Goal: Task Accomplishment & Management: Complete application form

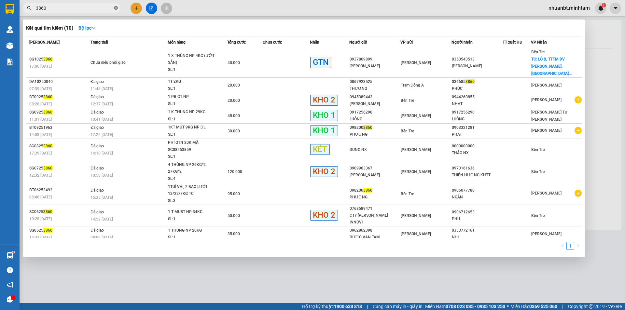
click at [115, 7] on icon "close-circle" at bounding box center [116, 8] width 4 height 4
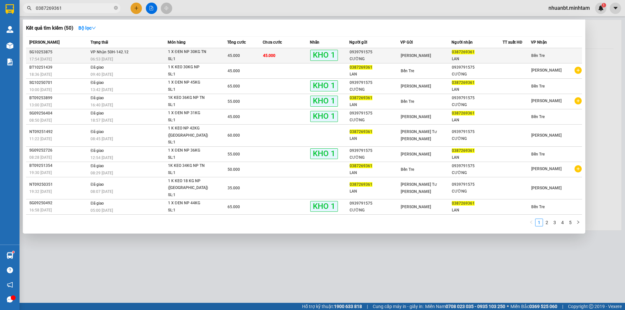
type input "0387269361"
click at [166, 56] on div "06:53 [DATE]" at bounding box center [128, 59] width 77 height 7
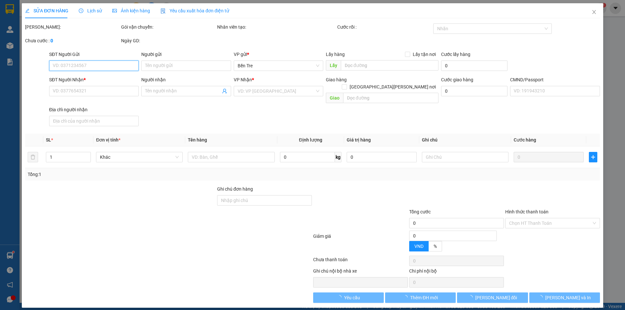
type input "0939791575"
type input "CƯỜNG"
type input "0387269361"
type input "LAN"
type input "45.000"
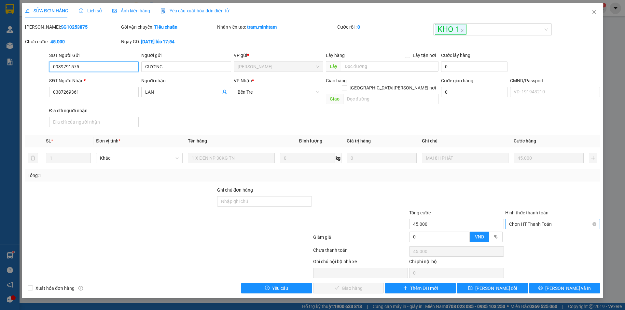
click at [551, 219] on span "Chọn HT Thanh Toán" at bounding box center [552, 224] width 87 height 10
click at [542, 231] on div "Tại văn phòng" at bounding box center [552, 229] width 87 height 7
type input "0"
click at [354, 285] on span "[PERSON_NAME] và [PERSON_NAME] hàng" at bounding box center [369, 288] width 88 height 7
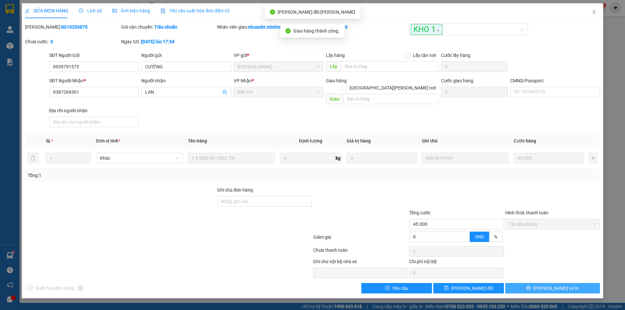
click at [561, 285] on span "[PERSON_NAME] và In" at bounding box center [556, 288] width 46 height 7
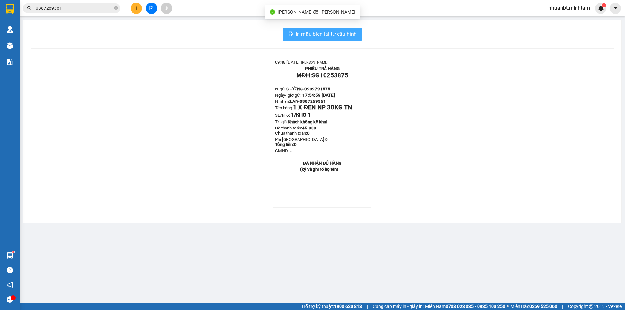
click at [325, 33] on span "In mẫu biên lai tự cấu hình" at bounding box center [325, 34] width 61 height 8
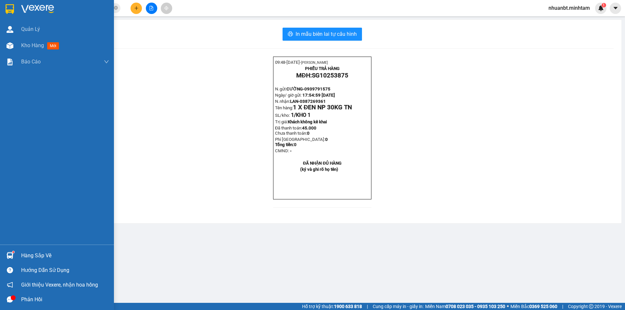
click at [11, 256] on img at bounding box center [10, 255] width 7 height 7
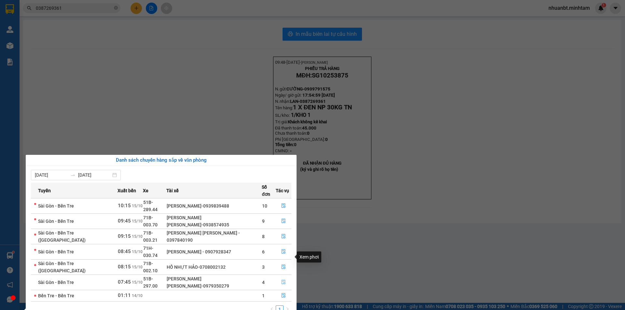
click at [284, 280] on icon "file-done" at bounding box center [283, 282] width 5 height 5
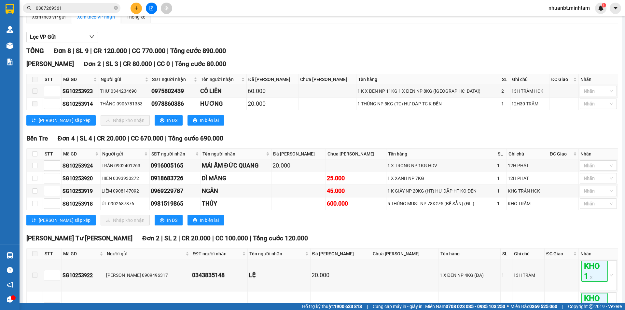
scroll to position [65, 0]
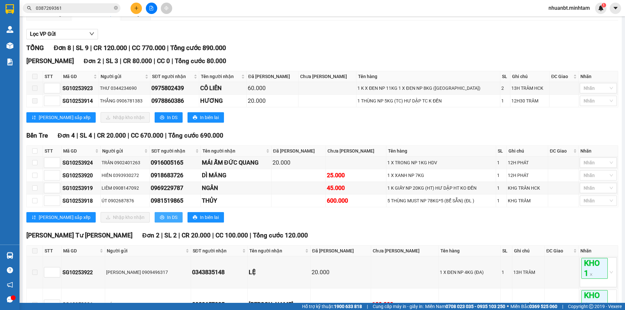
click at [155, 223] on button "In DS" at bounding box center [169, 217] width 28 height 10
click at [592, 167] on div at bounding box center [594, 163] width 27 height 8
click at [590, 182] on div "KHO 1" at bounding box center [593, 182] width 29 height 7
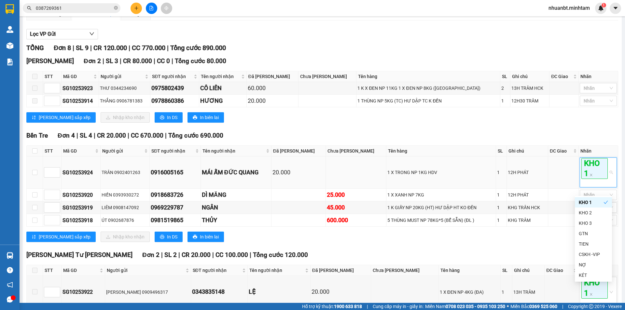
click at [557, 177] on td at bounding box center [563, 173] width 31 height 32
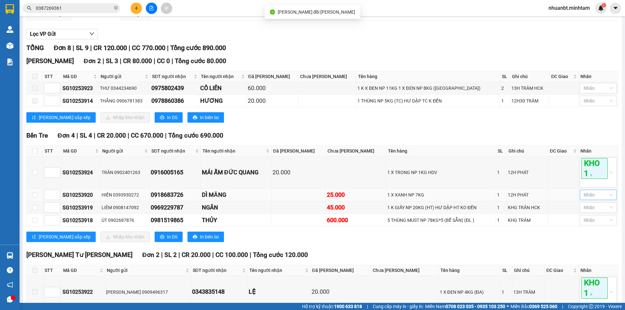
click at [587, 199] on div at bounding box center [594, 195] width 27 height 8
click at [589, 213] on div "KHO 1" at bounding box center [593, 215] width 29 height 7
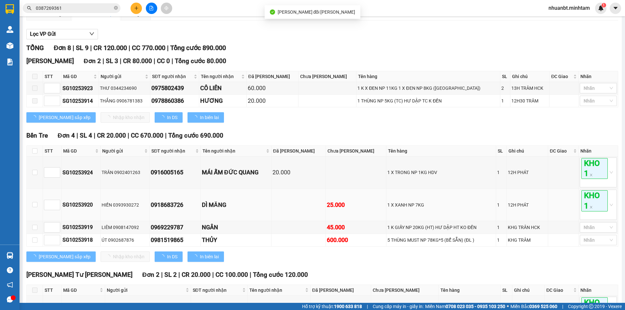
click at [560, 209] on td at bounding box center [563, 205] width 31 height 32
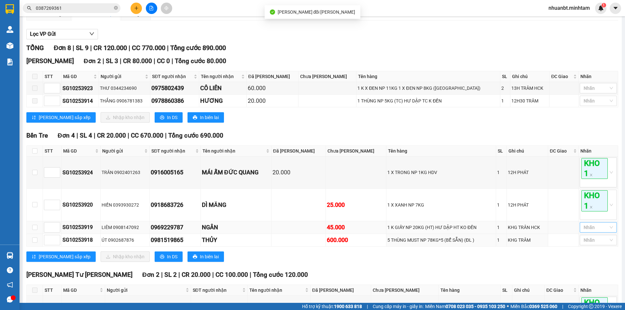
click at [595, 231] on div at bounding box center [594, 228] width 27 height 8
click at [588, 148] on div "KHO 1" at bounding box center [593, 148] width 29 height 7
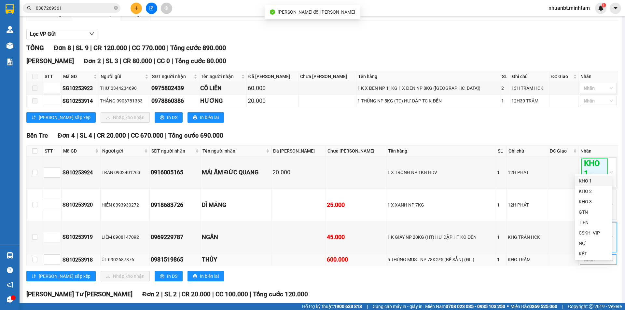
click at [581, 264] on div at bounding box center [594, 260] width 27 height 8
click at [589, 192] on div "KHO 2" at bounding box center [593, 191] width 29 height 7
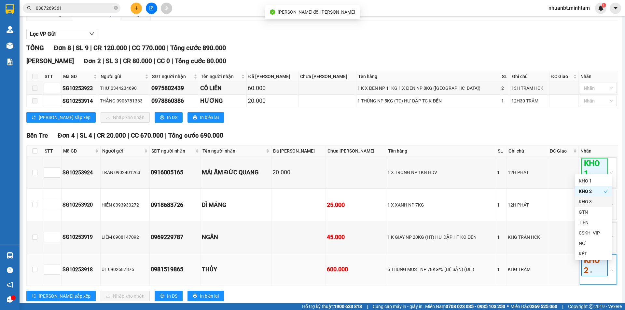
click at [556, 281] on td at bounding box center [563, 270] width 31 height 32
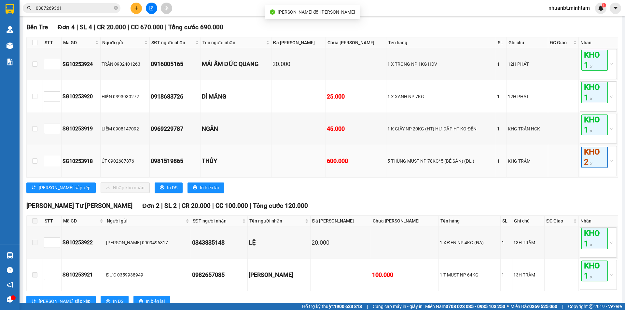
scroll to position [163, 0]
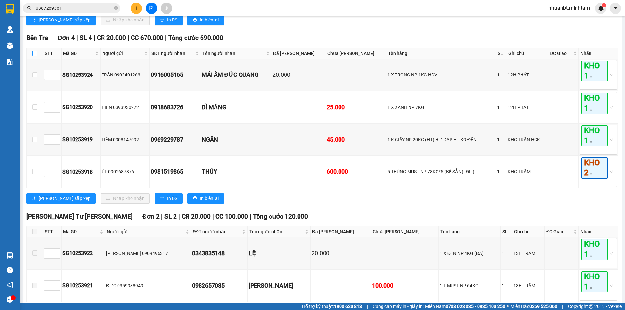
click at [35, 57] on label at bounding box center [34, 53] width 5 height 7
click at [35, 56] on input "checkbox" at bounding box center [34, 53] width 5 height 5
checkbox input "true"
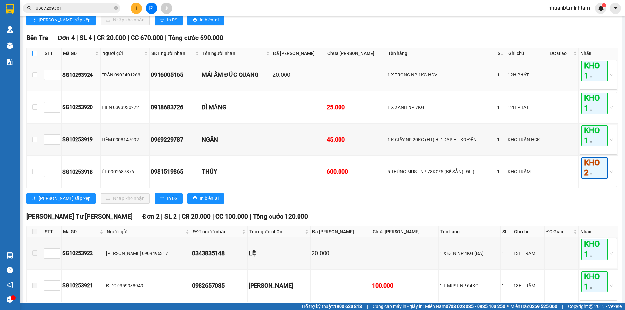
checkbox input "true"
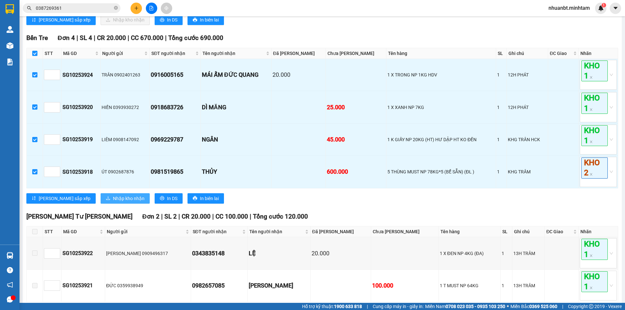
click at [113, 202] on span "Nhập kho nhận" at bounding box center [129, 198] width 32 height 7
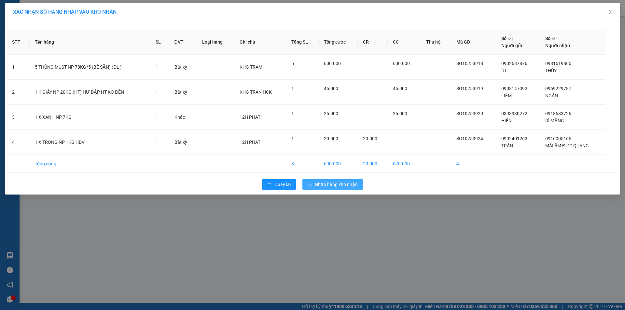
click at [322, 184] on span "Nhập hàng kho nhận" at bounding box center [336, 184] width 43 height 7
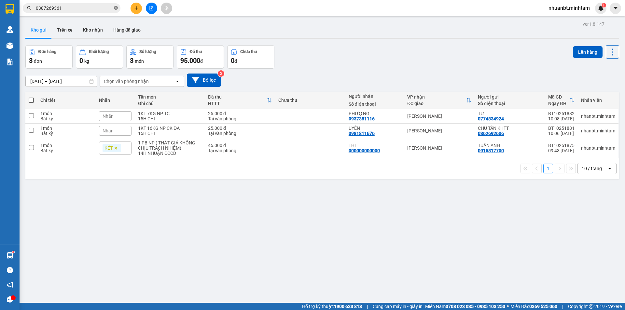
click at [117, 7] on icon "close-circle" at bounding box center [116, 8] width 4 height 4
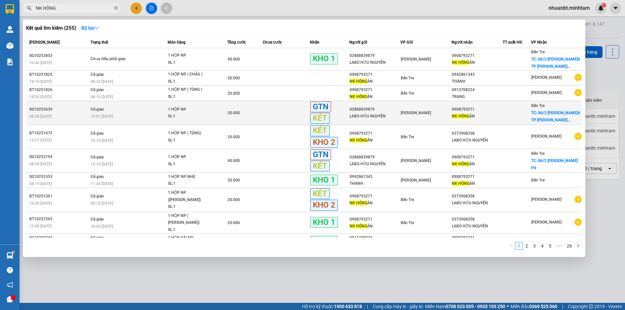
type input "NK HỒNG"
click at [243, 118] on td "20.000" at bounding box center [244, 113] width 35 height 24
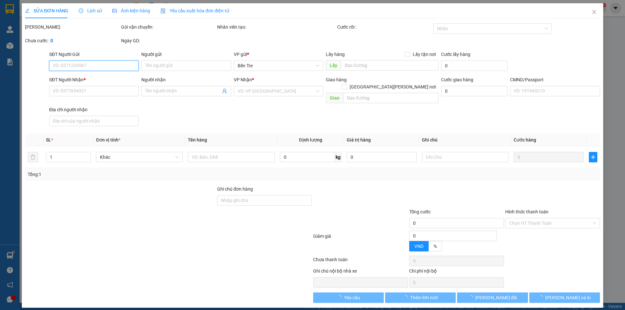
type input "02888839879"
type input "LABO HỮU NGUYÊN"
type input "0908793271"
type input "NK [DEMOGRAPHIC_DATA]"
checkbox input "true"
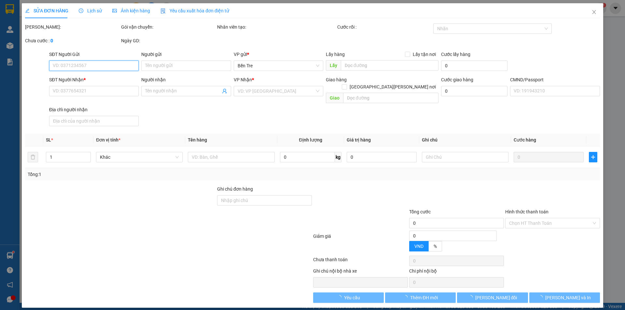
type input "86/2 [PERSON_NAME]4 TP [PERSON_NAME] TRE"
type input "PHÍ GTN 20K THU RỒI"
type input "20.000"
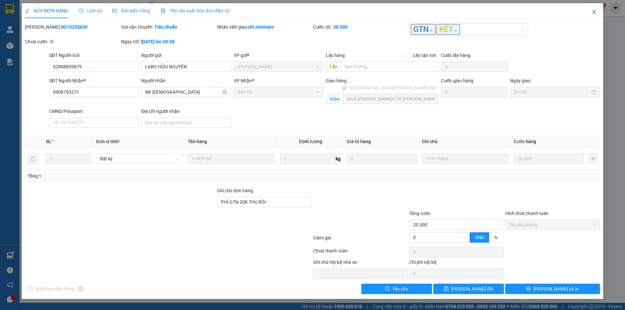
click at [592, 11] on icon "close" at bounding box center [593, 11] width 5 height 5
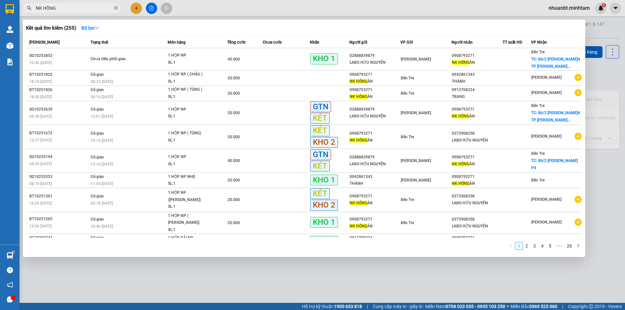
click at [62, 8] on input "NK HỒNG" at bounding box center [74, 8] width 77 height 7
type input "N"
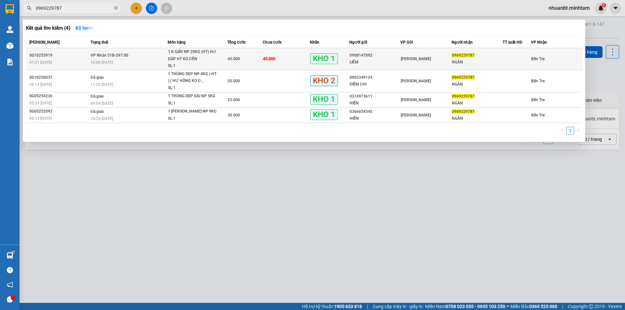
type input "0969229787"
click at [216, 55] on div "1 K GIẤY NP 20KG (HT) HƯ DẬP HT KO ĐỀN" at bounding box center [192, 55] width 49 height 14
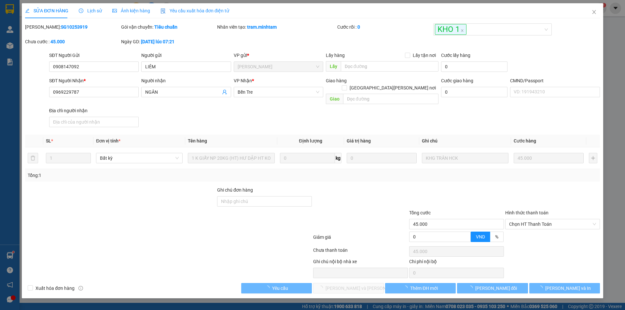
type input "0908147092"
type input "LIÊM"
type input "0969229787"
type input "NGÂN"
type input "45.000"
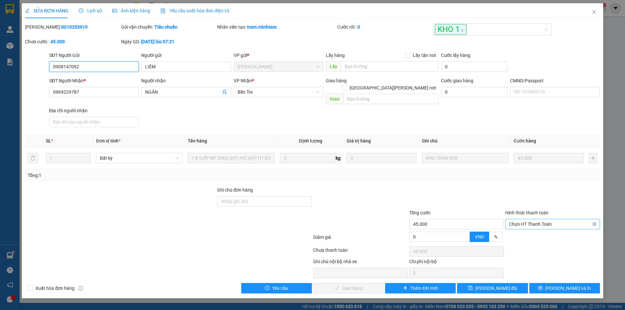
click at [553, 219] on span "Chọn HT Thanh Toán" at bounding box center [552, 224] width 87 height 10
click at [549, 227] on div "Tại văn phòng" at bounding box center [552, 229] width 87 height 7
type input "0"
drag, startPoint x: 347, startPoint y: 287, endPoint x: 347, endPoint y: 281, distance: 5.9
click at [347, 284] on div "SỬA ĐƠN HÀNG Lịch sử [PERSON_NAME] hàng Yêu cầu xuất [PERSON_NAME] điện tử Tota…" at bounding box center [312, 150] width 581 height 295
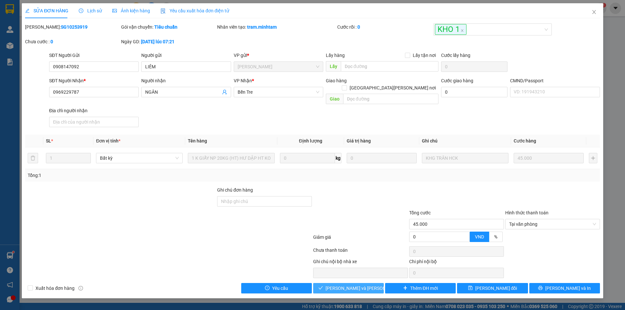
click at [347, 285] on span "[PERSON_NAME] và [PERSON_NAME] hàng" at bounding box center [369, 288] width 88 height 7
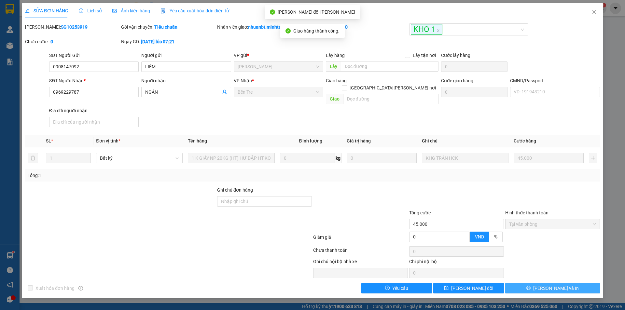
click at [546, 283] on button "[PERSON_NAME] và In" at bounding box center [552, 288] width 95 height 10
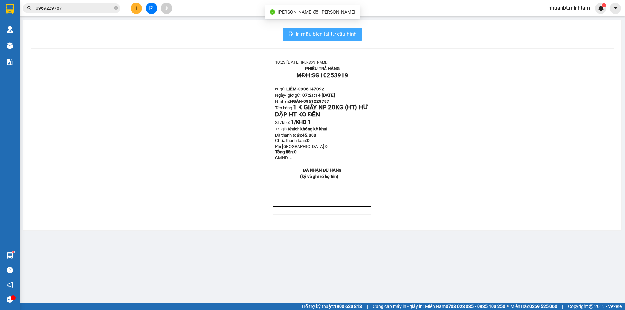
click at [330, 36] on span "In mẫu biên lai tự cấu hình" at bounding box center [325, 34] width 61 height 8
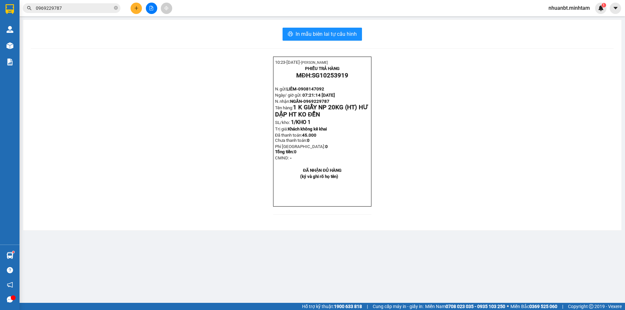
click at [76, 8] on input "0969229787" at bounding box center [74, 8] width 77 height 7
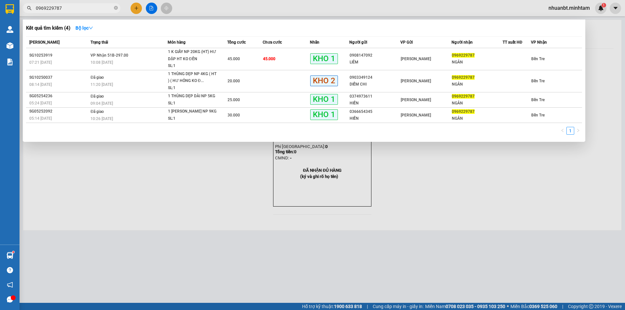
click at [76, 8] on input "0969229787" at bounding box center [74, 8] width 77 height 7
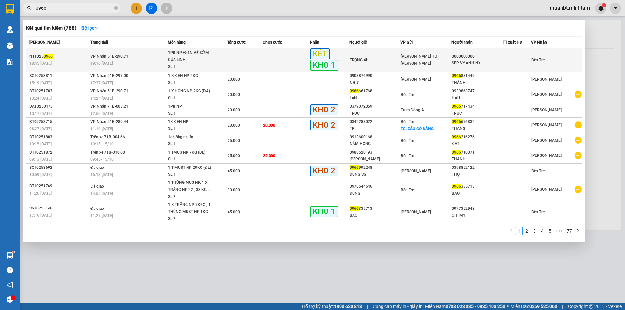
type input "0966"
click at [142, 61] on div "19:16 [DATE]" at bounding box center [128, 63] width 77 height 7
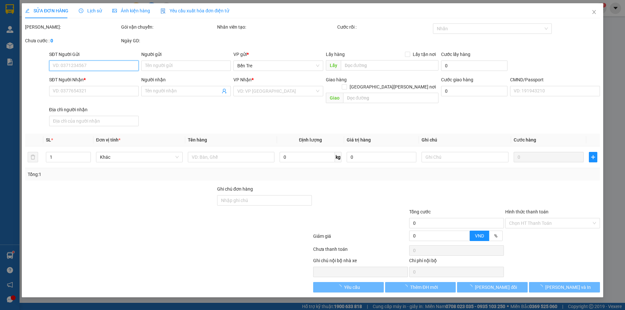
type input "TRỌNG 4H"
type input "0000000000"
type input "SẾP VỸ ANH NX"
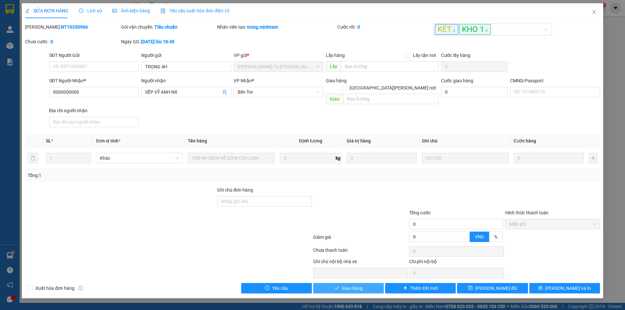
click at [336, 283] on button "Giao hàng" at bounding box center [348, 288] width 71 height 10
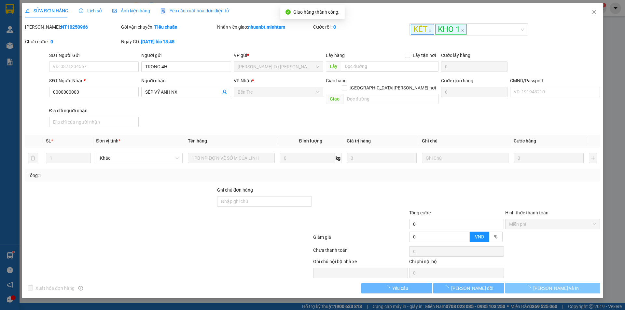
click at [580, 284] on button "[PERSON_NAME] và In" at bounding box center [552, 288] width 95 height 10
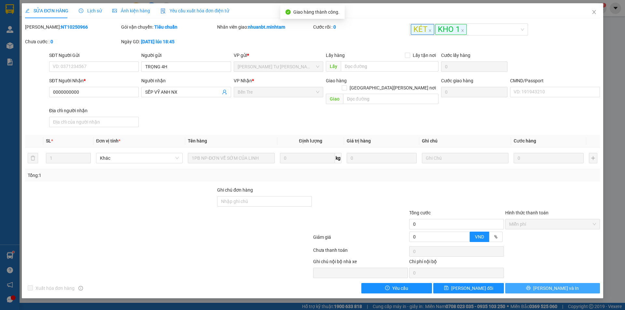
click at [580, 284] on button "[PERSON_NAME] và In" at bounding box center [552, 288] width 95 height 10
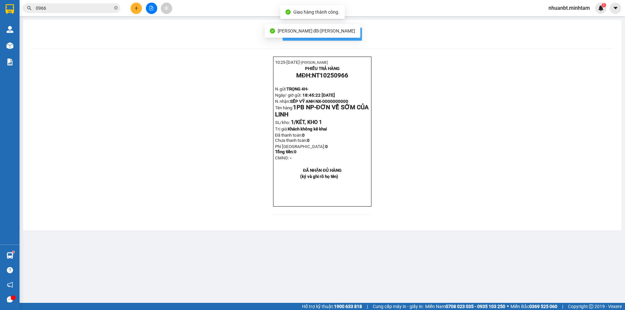
click at [350, 36] on span "In mẫu biên lai tự cấu hình" at bounding box center [325, 34] width 61 height 8
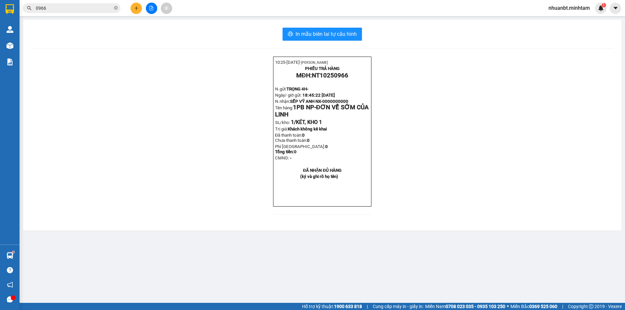
click at [81, 7] on input "0966" at bounding box center [74, 8] width 77 height 7
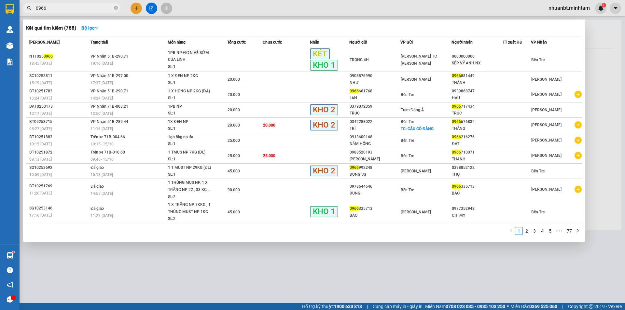
click at [81, 7] on input "0966" at bounding box center [74, 8] width 77 height 7
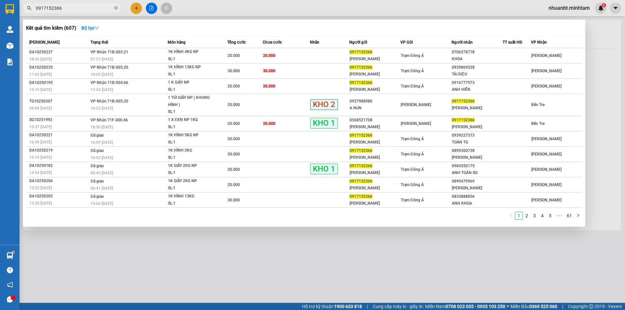
type input "0917152366"
click at [148, 8] on div at bounding box center [312, 155] width 625 height 310
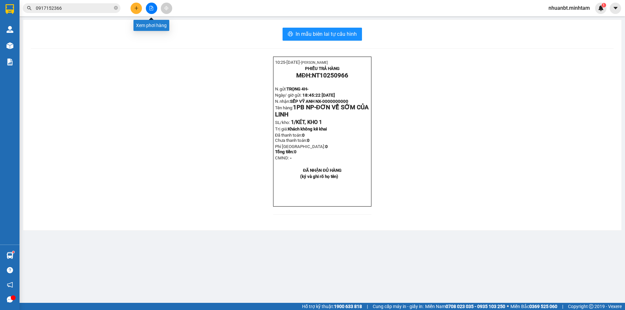
click at [148, 8] on button at bounding box center [151, 8] width 11 height 11
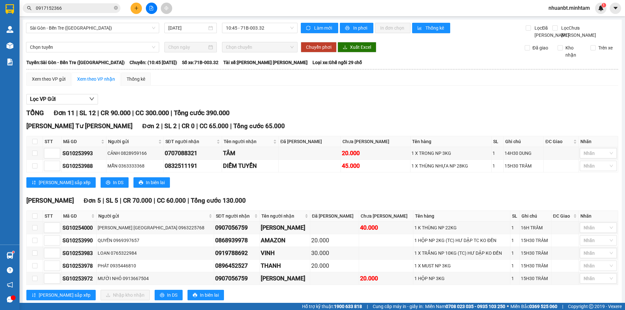
click at [93, 39] on div "Sài Gòn - Bến Tre ([GEOGRAPHIC_DATA]) [DATE] 10:45 - 71B-003.32" at bounding box center [161, 31] width 271 height 16
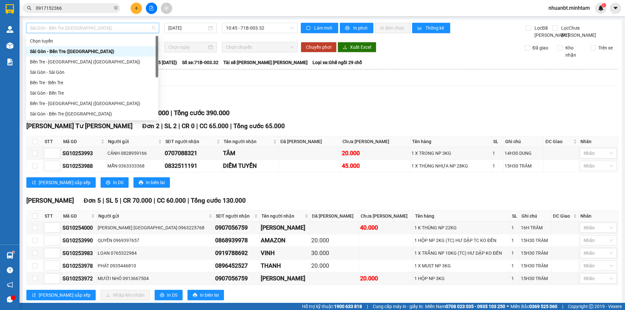
click at [115, 28] on span "Sài Gòn - Bến Tre ([GEOGRAPHIC_DATA])" at bounding box center [92, 28] width 125 height 10
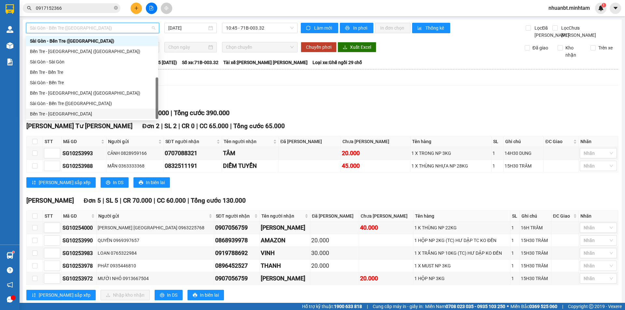
click at [97, 113] on div "Bến Tre - [GEOGRAPHIC_DATA]" at bounding box center [92, 113] width 124 height 7
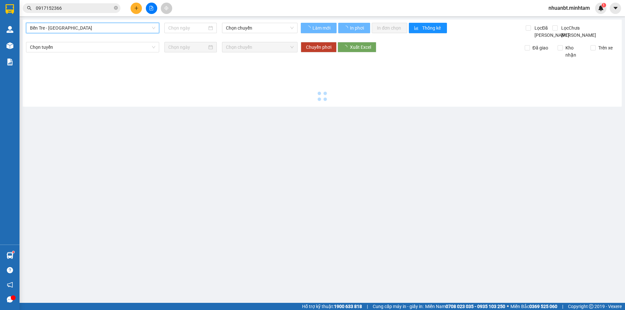
type input "[DATE]"
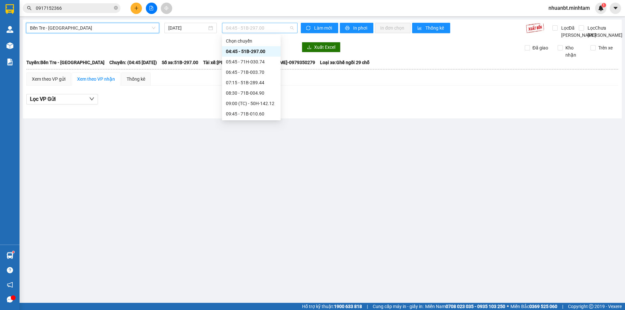
click at [257, 31] on span "04:45 - 51B-297.00" at bounding box center [260, 28] width 68 height 10
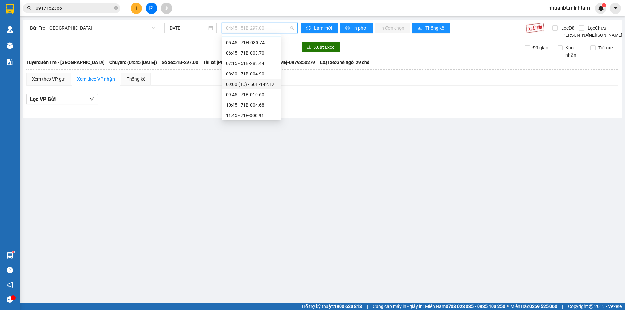
scroll to position [33, 0]
click at [251, 90] on div "10:45 - 71B-004.68" at bounding box center [251, 91] width 51 height 7
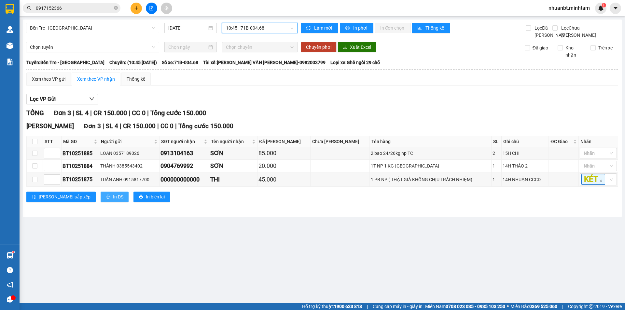
click at [113, 200] on span "In DS" at bounding box center [118, 196] width 10 height 7
